Goal: Task Accomplishment & Management: Manage account settings

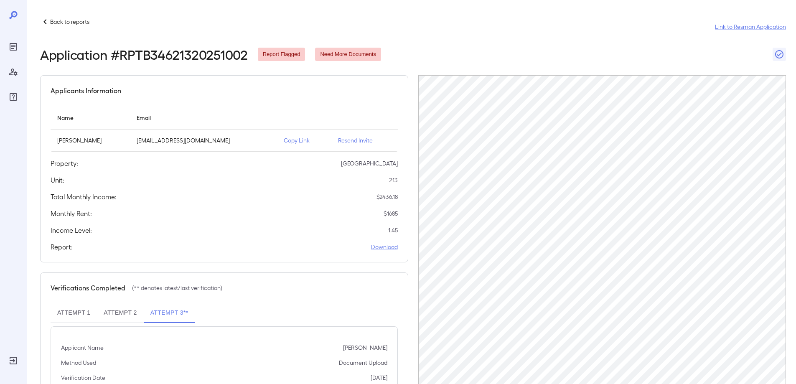
click at [61, 20] on p "Back to reports" at bounding box center [69, 22] width 39 height 8
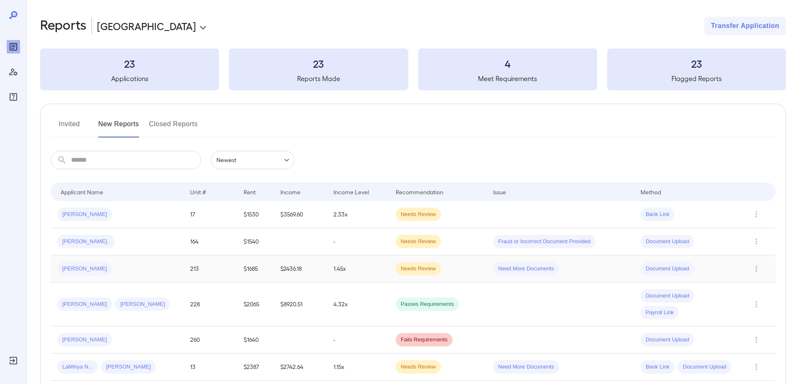
click at [70, 269] on span "[PERSON_NAME]" at bounding box center [84, 269] width 55 height 8
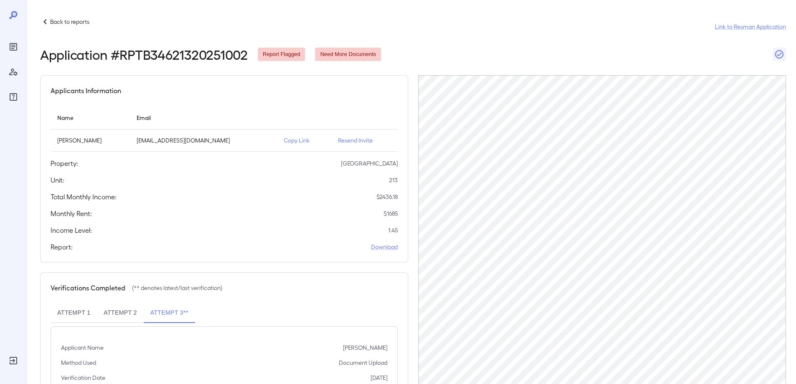
scroll to position [81, 0]
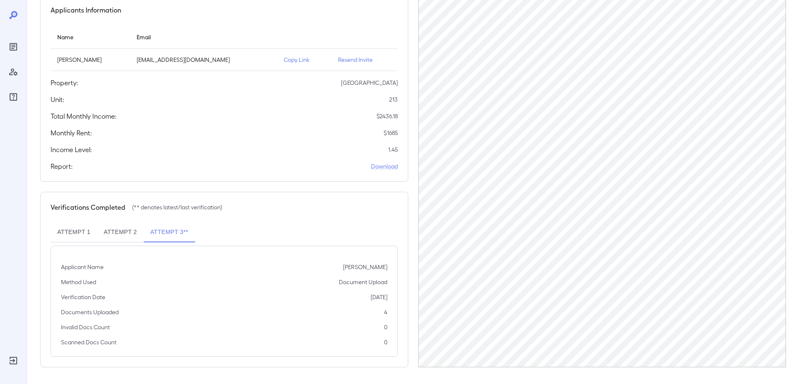
click at [166, 232] on button "Attempt 3**" at bounding box center [169, 232] width 51 height 20
click at [106, 239] on button "Attempt 2" at bounding box center [120, 232] width 46 height 20
click at [162, 238] on button "Attempt 3**" at bounding box center [169, 232] width 51 height 20
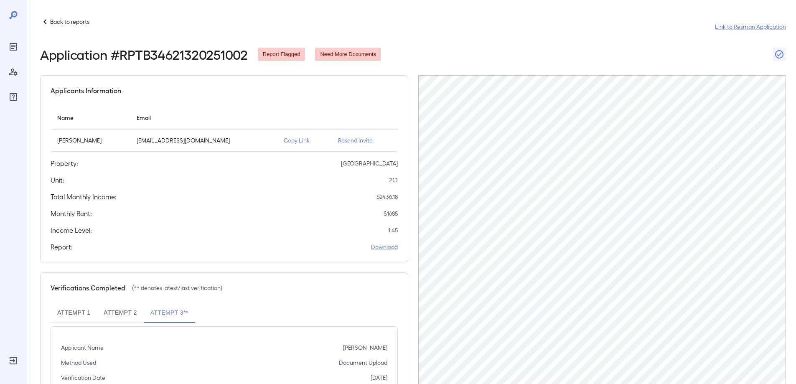
click at [352, 190] on div "Applicants Information Name Email [PERSON_NAME] [EMAIL_ADDRESS][DOMAIN_NAME] Co…" at bounding box center [224, 168] width 368 height 187
click at [348, 140] on p "Resend Invite" at bounding box center [364, 140] width 53 height 8
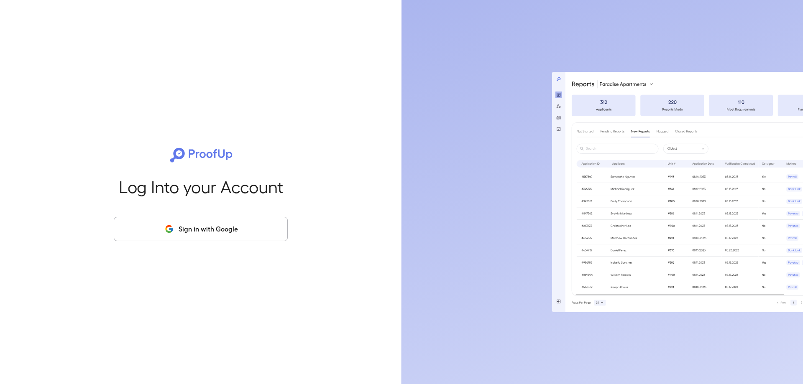
click at [177, 227] on button "Sign in with Google" at bounding box center [201, 229] width 174 height 24
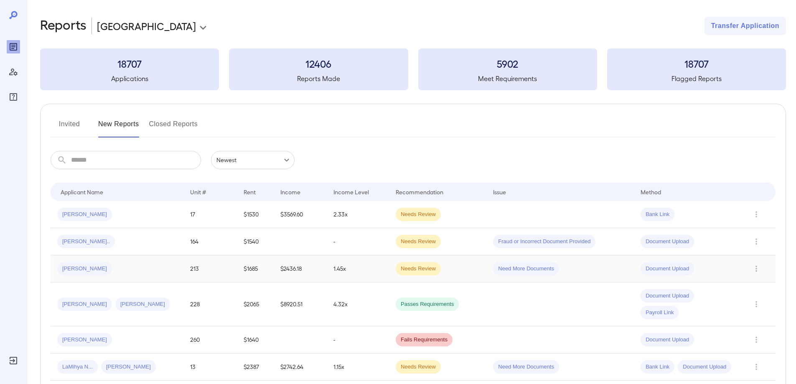
click at [105, 268] on div "[PERSON_NAME]" at bounding box center [117, 268] width 120 height 13
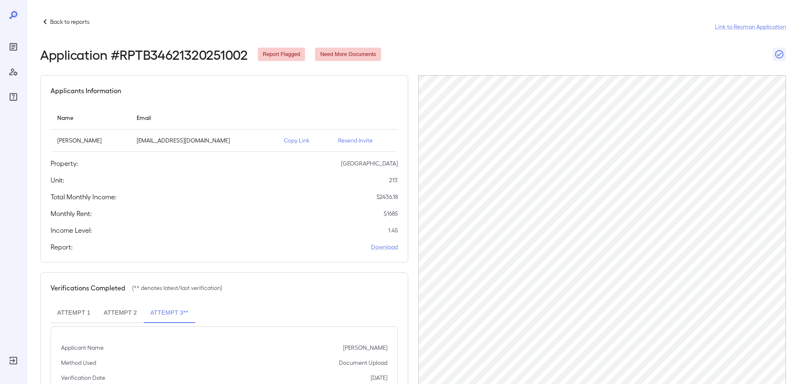
click at [344, 143] on p "Resend Invite" at bounding box center [364, 140] width 53 height 8
